Goal: Task Accomplishment & Management: Manage account settings

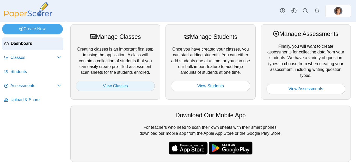
click at [105, 85] on link "View Classes" at bounding box center [115, 86] width 79 height 10
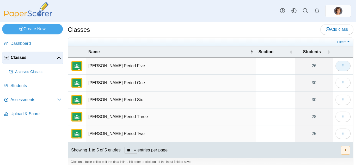
click at [339, 69] on button "button" at bounding box center [342, 66] width 15 height 10
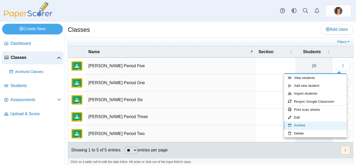
click at [310, 125] on link "Archive" at bounding box center [315, 125] width 63 height 8
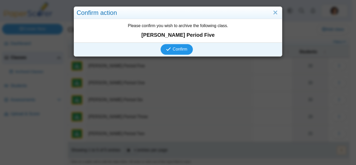
click at [183, 48] on span "Confirm" at bounding box center [180, 49] width 15 height 4
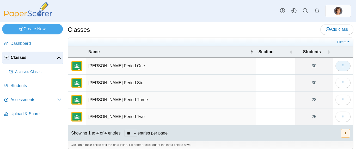
click at [341, 65] on icon "button" at bounding box center [343, 66] width 4 height 4
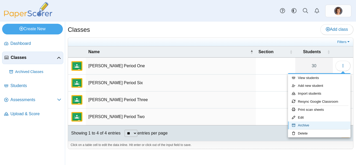
click at [306, 123] on link "Archive" at bounding box center [319, 125] width 63 height 8
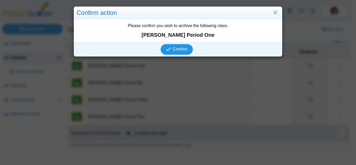
click at [181, 44] on button "Confirm" at bounding box center [177, 49] width 32 height 10
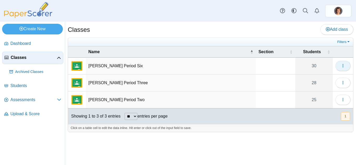
click at [346, 69] on button "button" at bounding box center [342, 66] width 15 height 10
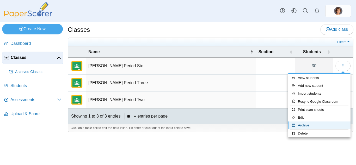
click at [310, 125] on link "Archive" at bounding box center [319, 125] width 63 height 8
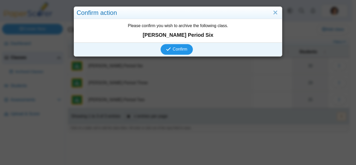
click at [180, 48] on span "Confirm" at bounding box center [180, 49] width 15 height 4
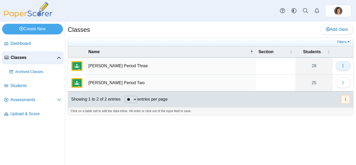
click at [341, 64] on icon "button" at bounding box center [343, 66] width 4 height 4
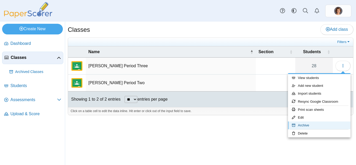
click at [308, 125] on link "Archive" at bounding box center [319, 125] width 63 height 8
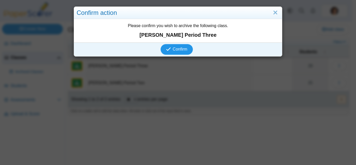
click at [184, 51] on span "Confirm" at bounding box center [180, 49] width 15 height 4
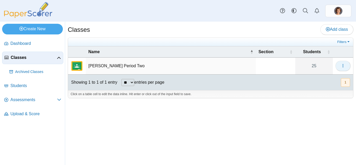
click at [347, 67] on button "button" at bounding box center [342, 66] width 15 height 10
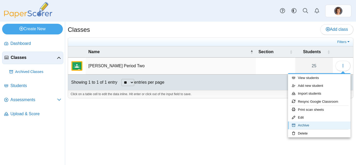
click at [310, 124] on link "Archive" at bounding box center [319, 125] width 63 height 8
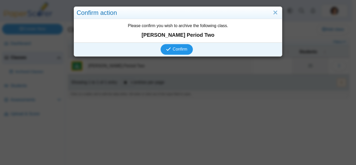
click at [183, 49] on span "Confirm" at bounding box center [180, 49] width 15 height 4
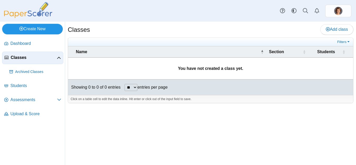
click at [30, 31] on link "Create New" at bounding box center [32, 29] width 61 height 10
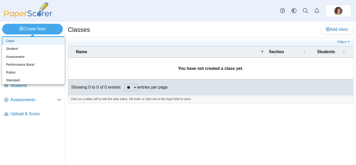
click at [29, 40] on link "Class" at bounding box center [33, 41] width 63 height 8
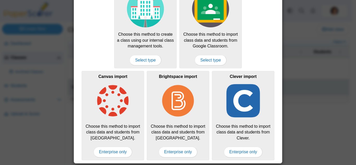
scroll to position [44, 0]
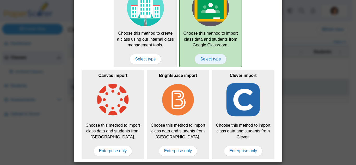
click at [211, 59] on span "Select type" at bounding box center [211, 59] width 32 height 10
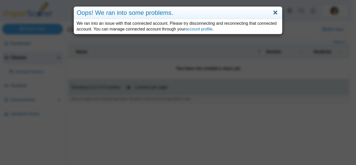
click at [276, 13] on link "Close" at bounding box center [275, 12] width 8 height 9
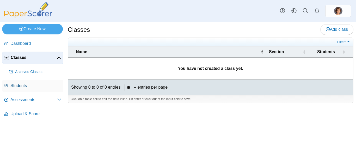
click at [22, 82] on link "Students" at bounding box center [32, 86] width 61 height 13
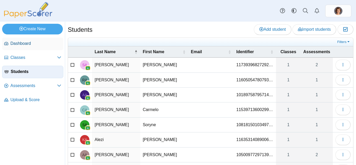
click at [21, 42] on span "Dashboard" at bounding box center [35, 44] width 51 height 6
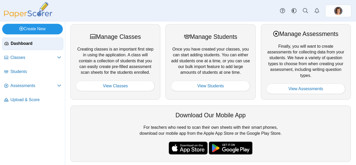
click at [27, 30] on link "Create New" at bounding box center [32, 29] width 61 height 10
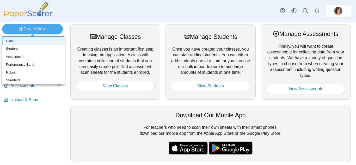
click at [10, 39] on link "Class" at bounding box center [33, 41] width 63 height 8
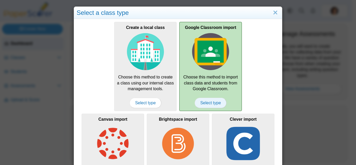
click at [203, 101] on span "Select type" at bounding box center [211, 103] width 32 height 10
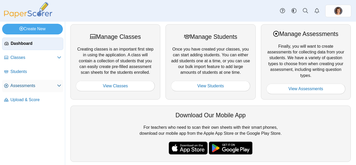
click at [18, 82] on link "Assessments" at bounding box center [32, 86] width 61 height 13
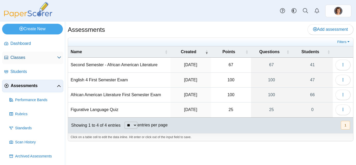
click at [22, 57] on span "Classes" at bounding box center [33, 58] width 47 height 6
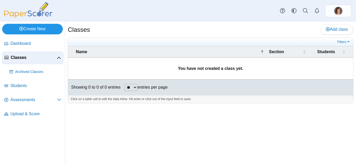
click at [36, 29] on link "Create New" at bounding box center [32, 29] width 61 height 10
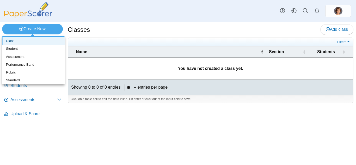
click at [23, 37] on link "Class" at bounding box center [33, 41] width 63 height 8
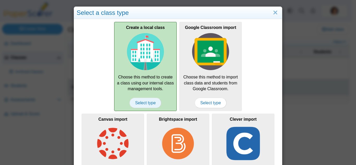
click at [137, 102] on span "Select type" at bounding box center [146, 103] width 32 height 10
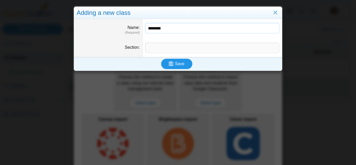
type input "********"
click at [180, 65] on span "Save" at bounding box center [179, 64] width 9 height 4
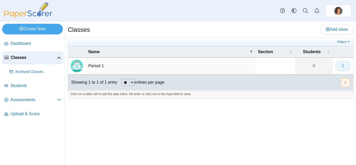
click at [344, 67] on icon "button" at bounding box center [343, 66] width 4 height 4
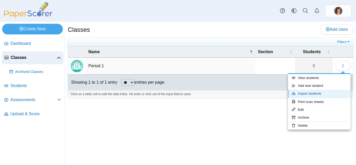
click at [320, 93] on link "Import students" at bounding box center [319, 94] width 63 height 8
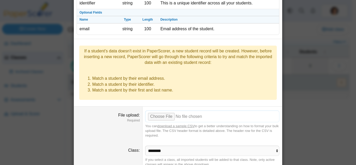
scroll to position [72, 0]
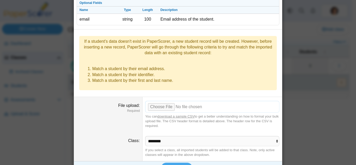
click at [158, 101] on input "File upload" at bounding box center [212, 106] width 134 height 11
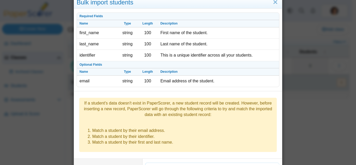
scroll to position [0, 0]
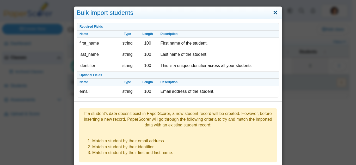
click at [273, 15] on link "Close" at bounding box center [275, 12] width 8 height 9
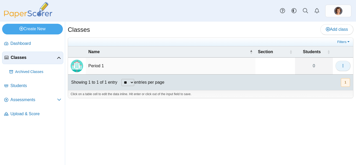
click at [345, 65] on button "button" at bounding box center [342, 66] width 15 height 10
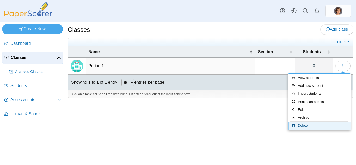
click at [312, 126] on link "Delete" at bounding box center [319, 126] width 63 height 8
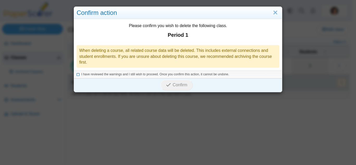
click at [77, 74] on icon at bounding box center [78, 73] width 3 height 3
click at [173, 83] on span "Confirm" at bounding box center [180, 85] width 15 height 4
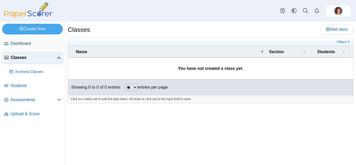
click at [19, 42] on span "Dashboard" at bounding box center [35, 44] width 51 height 6
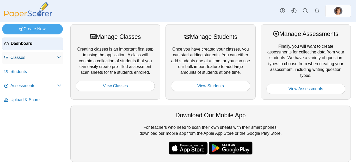
click at [20, 54] on link "Classes" at bounding box center [32, 58] width 61 height 13
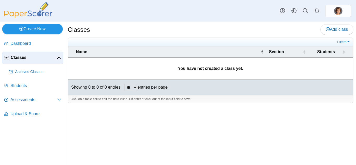
click at [33, 27] on link "Create New" at bounding box center [32, 29] width 61 height 10
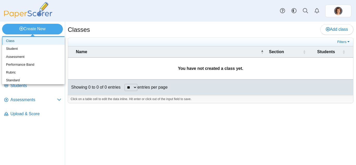
click at [31, 40] on link "Class" at bounding box center [33, 41] width 63 height 8
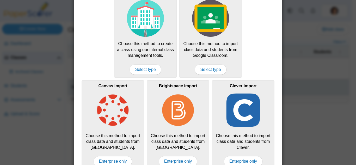
scroll to position [44, 0]
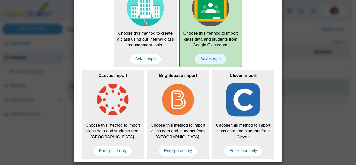
click at [208, 58] on span "Select type" at bounding box center [211, 59] width 32 height 10
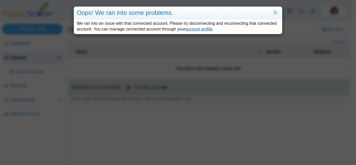
click at [197, 29] on link "account profile" at bounding box center [198, 29] width 27 height 4
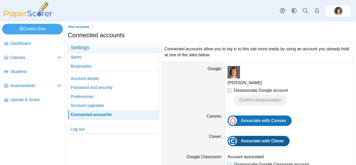
click at [268, 139] on span "Associate with Clever" at bounding box center [262, 141] width 43 height 4
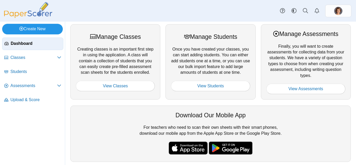
click at [32, 32] on link "Create New" at bounding box center [32, 29] width 61 height 10
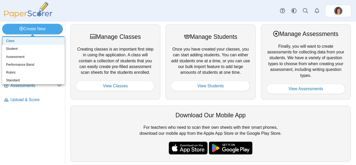
click at [24, 42] on link "Class" at bounding box center [33, 41] width 63 height 8
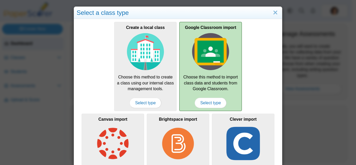
click at [212, 59] on img at bounding box center [210, 51] width 37 height 37
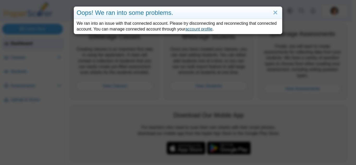
click at [211, 30] on link "account profile" at bounding box center [198, 29] width 27 height 4
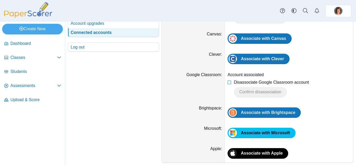
scroll to position [85, 0]
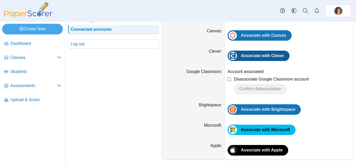
click at [262, 57] on span "Associate with Clever" at bounding box center [262, 55] width 43 height 4
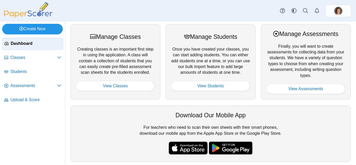
click at [46, 28] on link "Create New" at bounding box center [32, 29] width 61 height 10
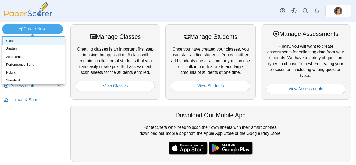
click at [30, 39] on link "Class" at bounding box center [33, 41] width 63 height 8
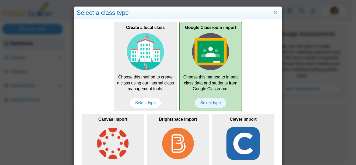
click at [206, 103] on span "Select type" at bounding box center [211, 103] width 32 height 10
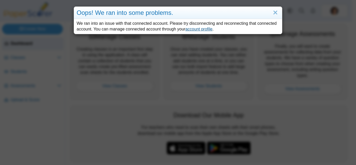
click at [196, 29] on link "account profile" at bounding box center [198, 29] width 27 height 4
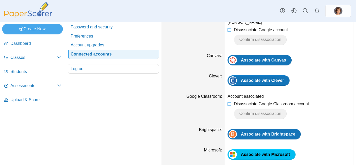
scroll to position [68, 0]
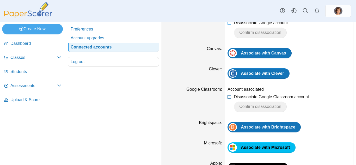
click at [228, 97] on icon at bounding box center [230, 96] width 4 height 4
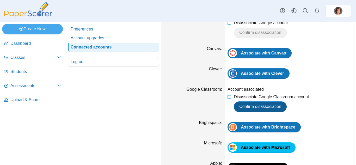
click at [261, 107] on span "Confirm disassociation" at bounding box center [260, 106] width 42 height 4
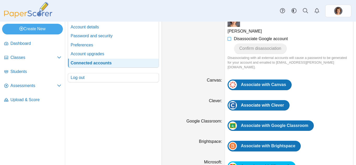
scroll to position [67, 0]
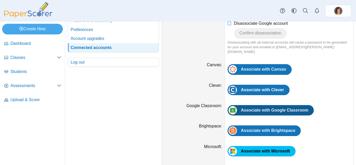
click at [283, 108] on span "Associate with Google Classroom" at bounding box center [275, 110] width 68 height 4
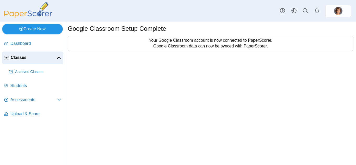
click at [24, 26] on link "Create New" at bounding box center [32, 29] width 61 height 10
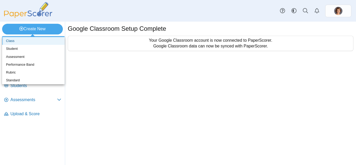
click at [24, 38] on link "Class" at bounding box center [33, 41] width 63 height 8
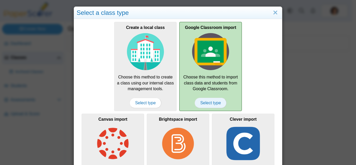
click at [205, 102] on span "Select type" at bounding box center [211, 103] width 32 height 10
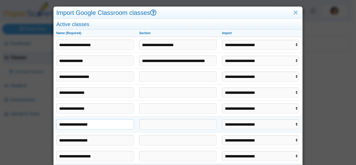
click at [108, 126] on input "**********" at bounding box center [95, 124] width 78 height 10
click at [296, 126] on select "**********" at bounding box center [260, 124] width 77 height 10
select select "**********"
click at [222, 119] on select "**********" at bounding box center [260, 124] width 77 height 10
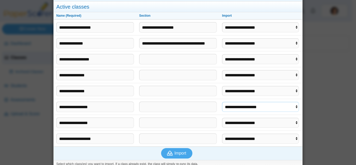
scroll to position [23, 0]
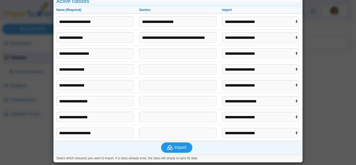
click at [173, 144] on button "Import" at bounding box center [176, 147] width 31 height 10
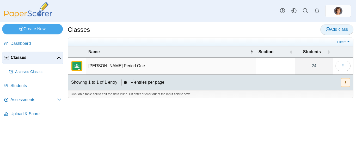
click at [333, 26] on link "Add class" at bounding box center [336, 29] width 33 height 10
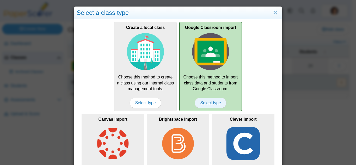
click at [211, 100] on span "Select type" at bounding box center [211, 103] width 32 height 10
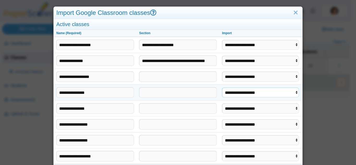
click at [296, 94] on select "**********" at bounding box center [260, 93] width 77 height 10
select select "**********"
click at [222, 88] on select "**********" at bounding box center [260, 93] width 77 height 10
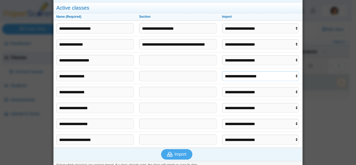
scroll to position [23, 0]
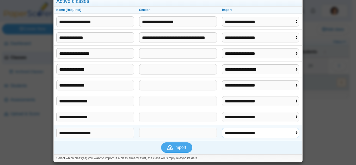
click at [292, 132] on select "**********" at bounding box center [260, 133] width 77 height 10
select select "**********"
click at [222, 128] on select "**********" at bounding box center [260, 133] width 77 height 10
click at [295, 85] on select "**********" at bounding box center [260, 85] width 77 height 10
select select "**********"
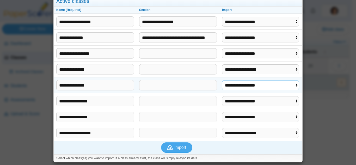
click at [222, 80] on select "**********" at bounding box center [260, 85] width 77 height 10
click at [292, 117] on select "**********" at bounding box center [260, 117] width 77 height 10
select select "**********"
click at [222, 112] on select "**********" at bounding box center [260, 117] width 77 height 10
click at [182, 150] on button "Import" at bounding box center [176, 147] width 31 height 10
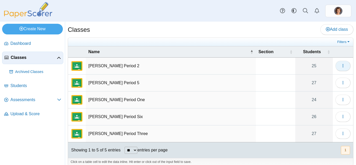
click at [341, 66] on icon "button" at bounding box center [343, 66] width 4 height 4
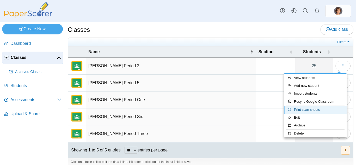
click at [315, 108] on link "Print scan sheets" at bounding box center [315, 110] width 63 height 8
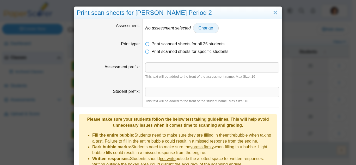
click at [203, 25] on link "Change" at bounding box center [206, 28] width 26 height 10
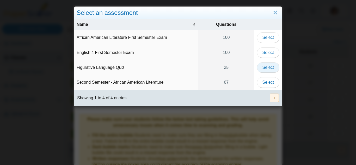
click at [262, 67] on span "Select" at bounding box center [267, 67] width 11 height 4
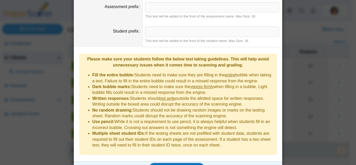
scroll to position [65, 0]
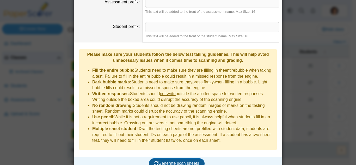
click at [180, 161] on span "Generate scan sheets" at bounding box center [176, 163] width 45 height 4
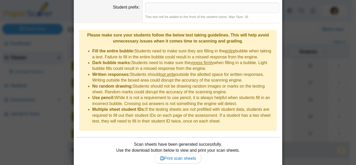
scroll to position [95, 0]
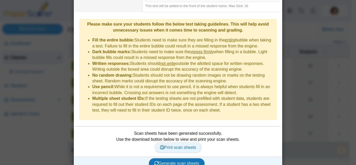
click at [181, 145] on span "Print scan sheets" at bounding box center [178, 147] width 36 height 4
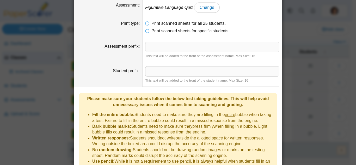
scroll to position [0, 0]
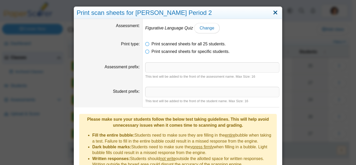
click at [274, 12] on link "Close" at bounding box center [275, 12] width 8 height 9
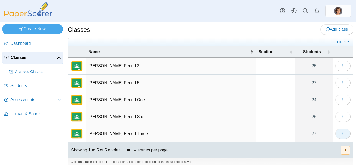
click at [341, 132] on icon "button" at bounding box center [343, 133] width 4 height 4
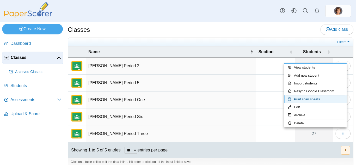
click at [319, 99] on link "Print scan sheets" at bounding box center [315, 99] width 63 height 8
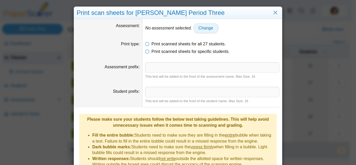
click at [207, 28] on span "Change" at bounding box center [206, 28] width 15 height 4
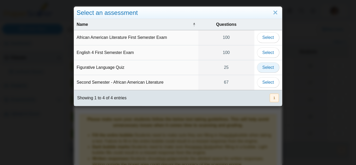
click at [266, 67] on span "Select" at bounding box center [267, 67] width 11 height 4
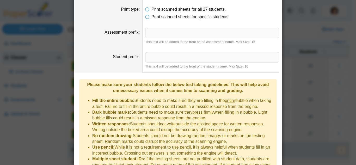
scroll to position [65, 0]
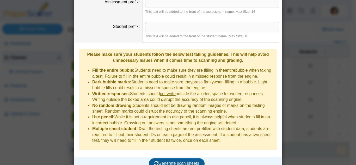
click at [194, 161] on span "Generate scan sheets" at bounding box center [176, 163] width 45 height 4
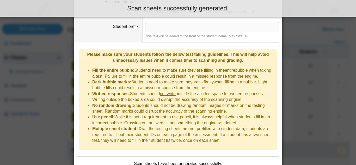
scroll to position [95, 0]
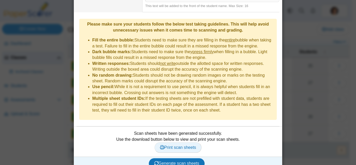
click at [182, 142] on link "Print scan sheets" at bounding box center [178, 147] width 47 height 10
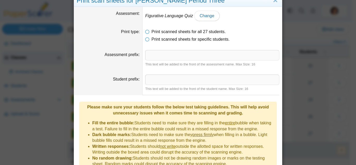
scroll to position [0, 0]
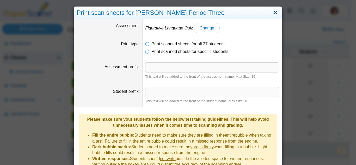
click at [277, 13] on link "Close" at bounding box center [275, 12] width 8 height 9
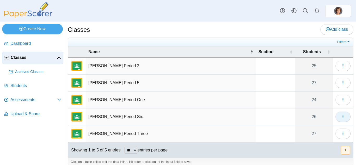
click at [341, 117] on icon "button" at bounding box center [343, 116] width 4 height 4
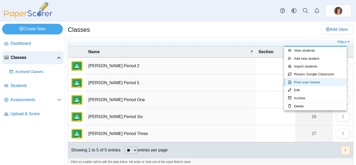
click at [323, 83] on link "Print scan sheets" at bounding box center [315, 82] width 63 height 8
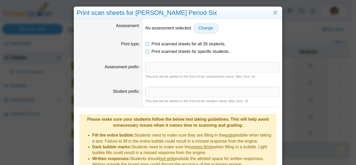
click at [207, 25] on link "Change" at bounding box center [206, 28] width 26 height 10
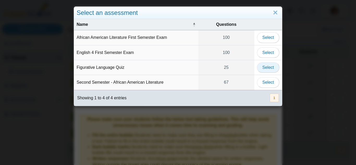
click at [263, 66] on span "Select" at bounding box center [267, 67] width 11 height 4
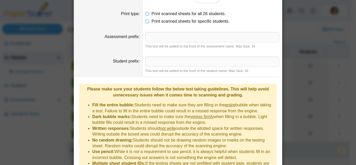
scroll to position [65, 0]
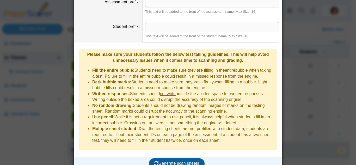
click at [176, 161] on span "Generate scan sheets" at bounding box center [176, 163] width 45 height 4
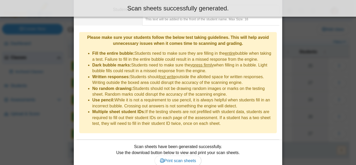
scroll to position [95, 0]
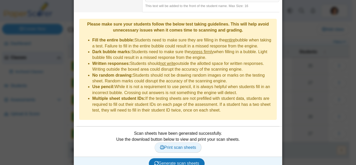
click at [183, 145] on span "Print scan sheets" at bounding box center [178, 147] width 36 height 4
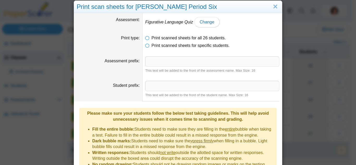
scroll to position [0, 0]
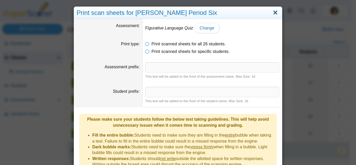
click at [274, 11] on link "Close" at bounding box center [275, 12] width 8 height 9
